Goal: Use online tool/utility

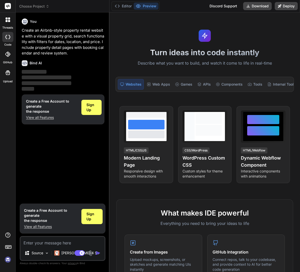
click at [9, 22] on div at bounding box center [8, 19] width 11 height 11
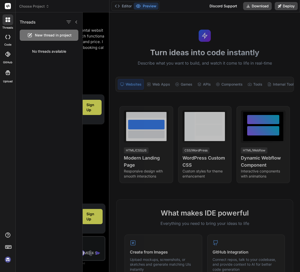
click at [8, 38] on icon at bounding box center [7, 37] width 5 height 4
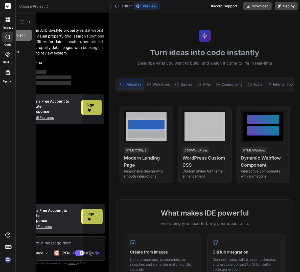
type textarea "x"
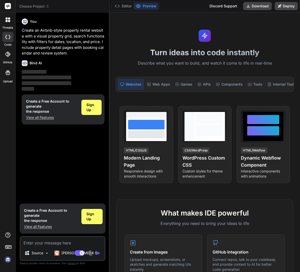
click at [8, 53] on icon at bounding box center [7, 54] width 5 height 5
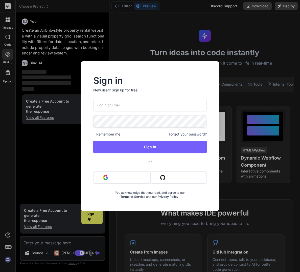
click at [7, 73] on div "Sign in New user? Sign up for free Remember me Forgot your password? Sign In or…" at bounding box center [150, 136] width 300 height 272
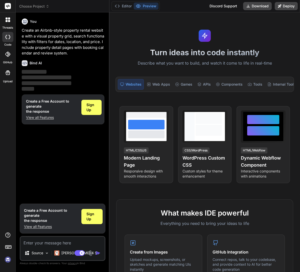
type textarea "x"
